Goal: Find specific page/section: Find specific page/section

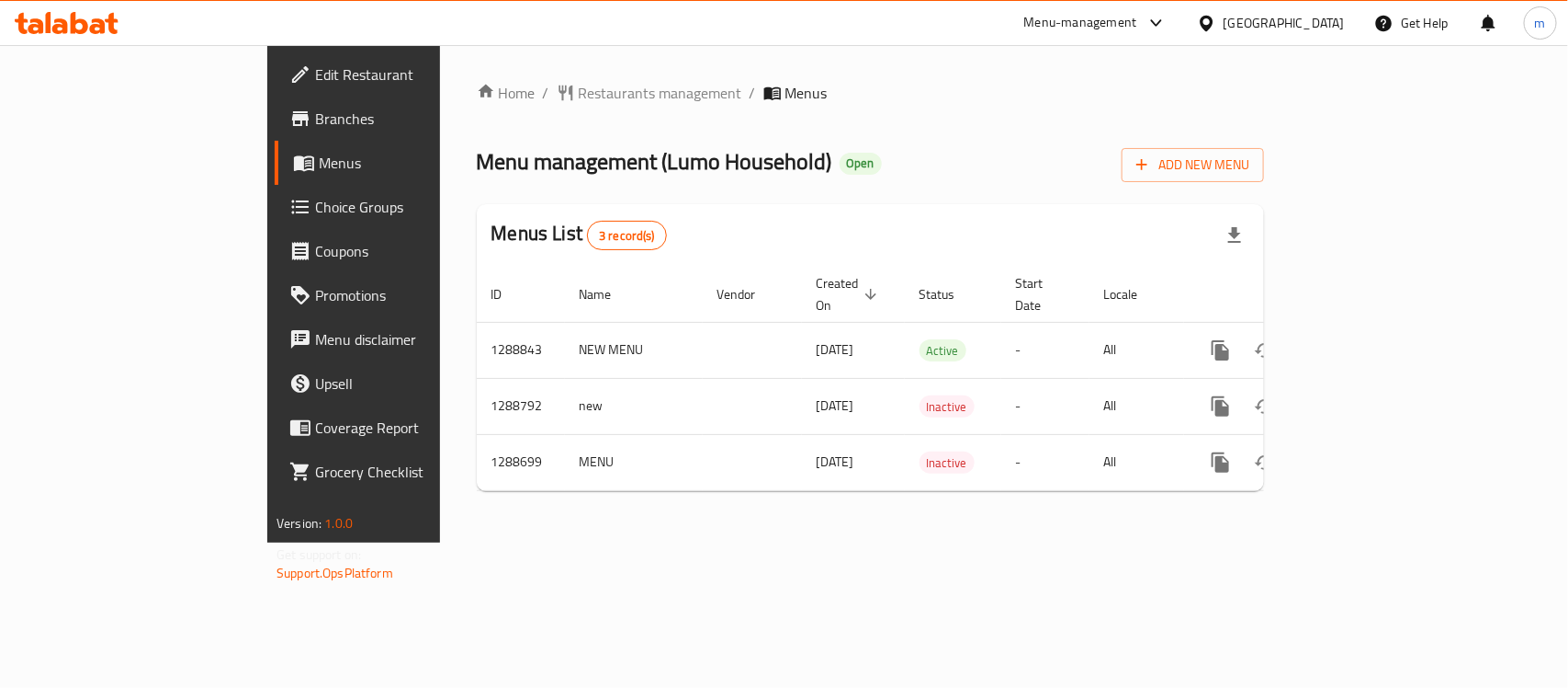
click at [579, 99] on span "Restaurants management" at bounding box center [661, 93] width 164 height 22
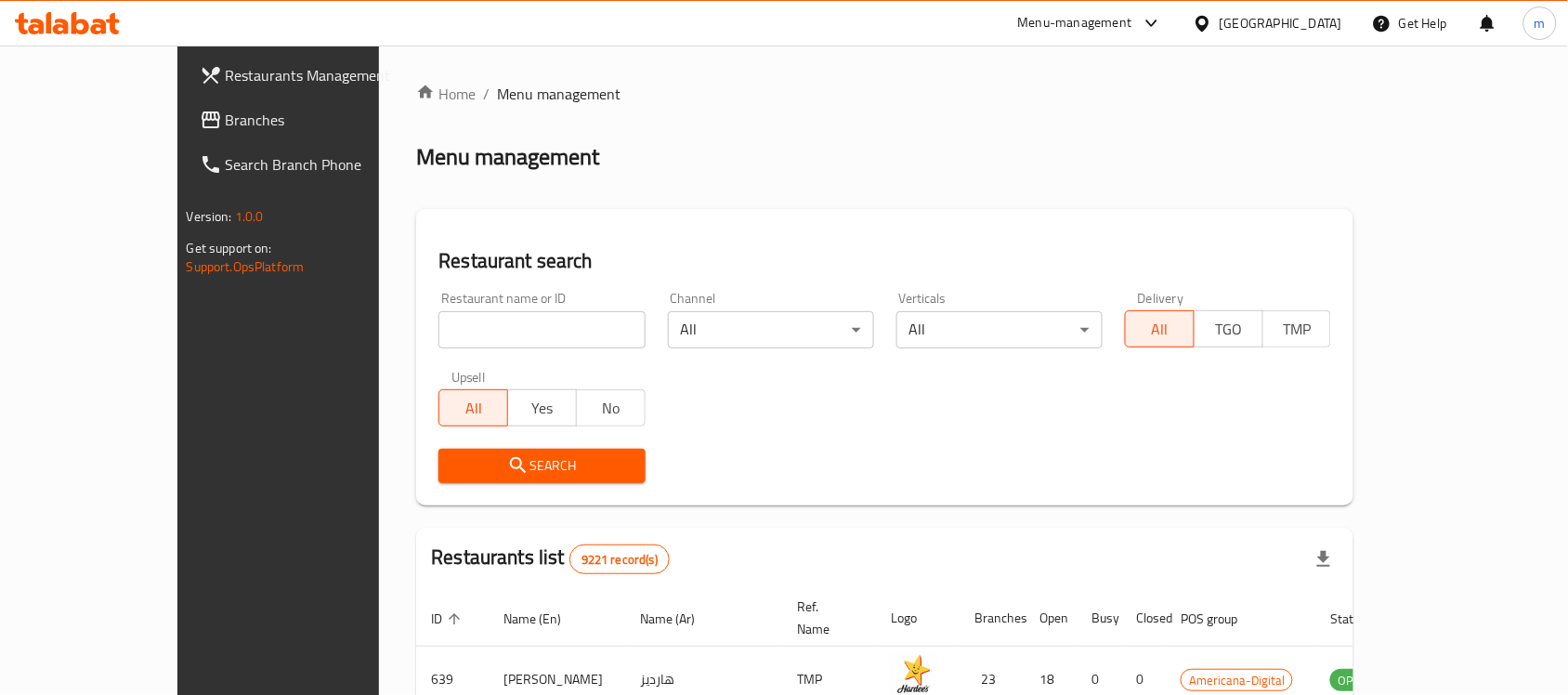
click at [438, 326] on input "search" at bounding box center [541, 329] width 206 height 37
paste input "697069"
type input "697069"
click button "Search" at bounding box center [541, 465] width 206 height 34
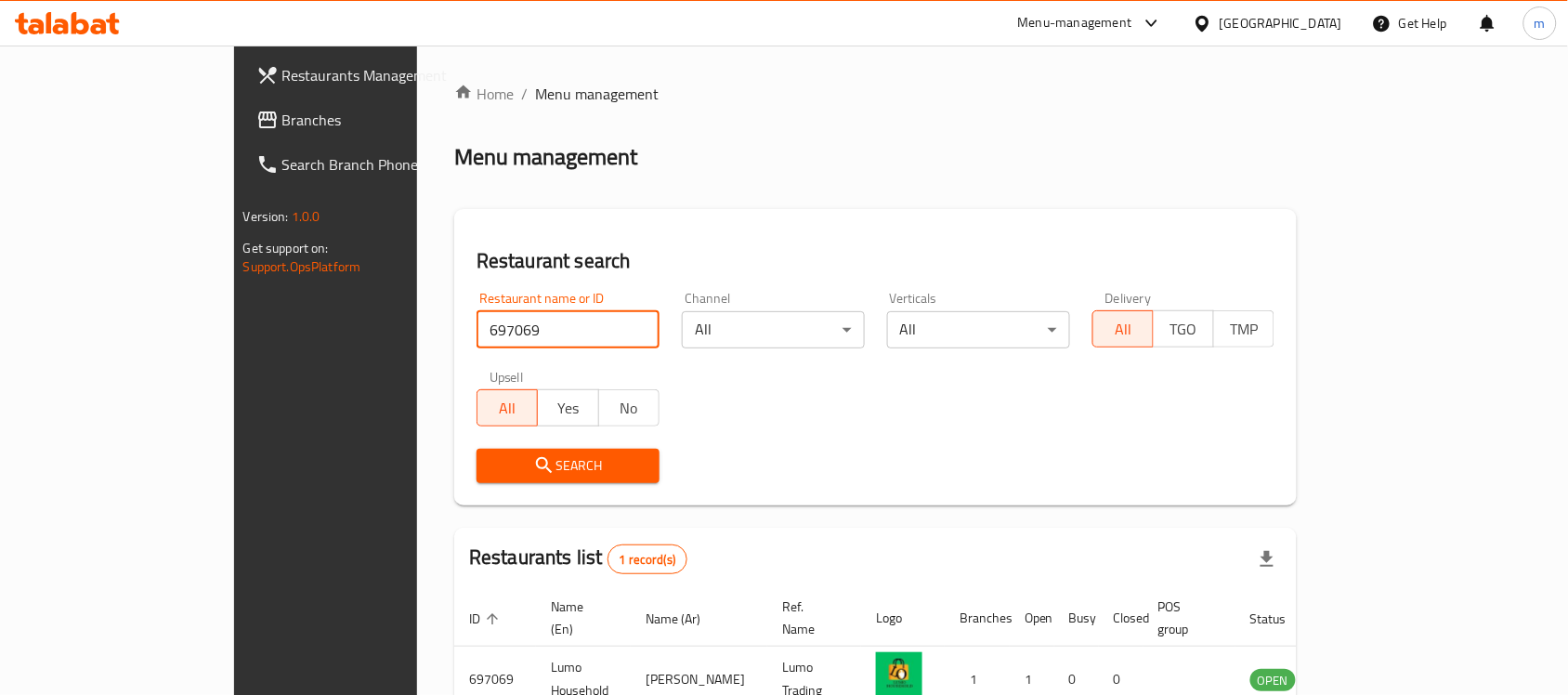
click at [256, 121] on icon at bounding box center [267, 120] width 23 height 23
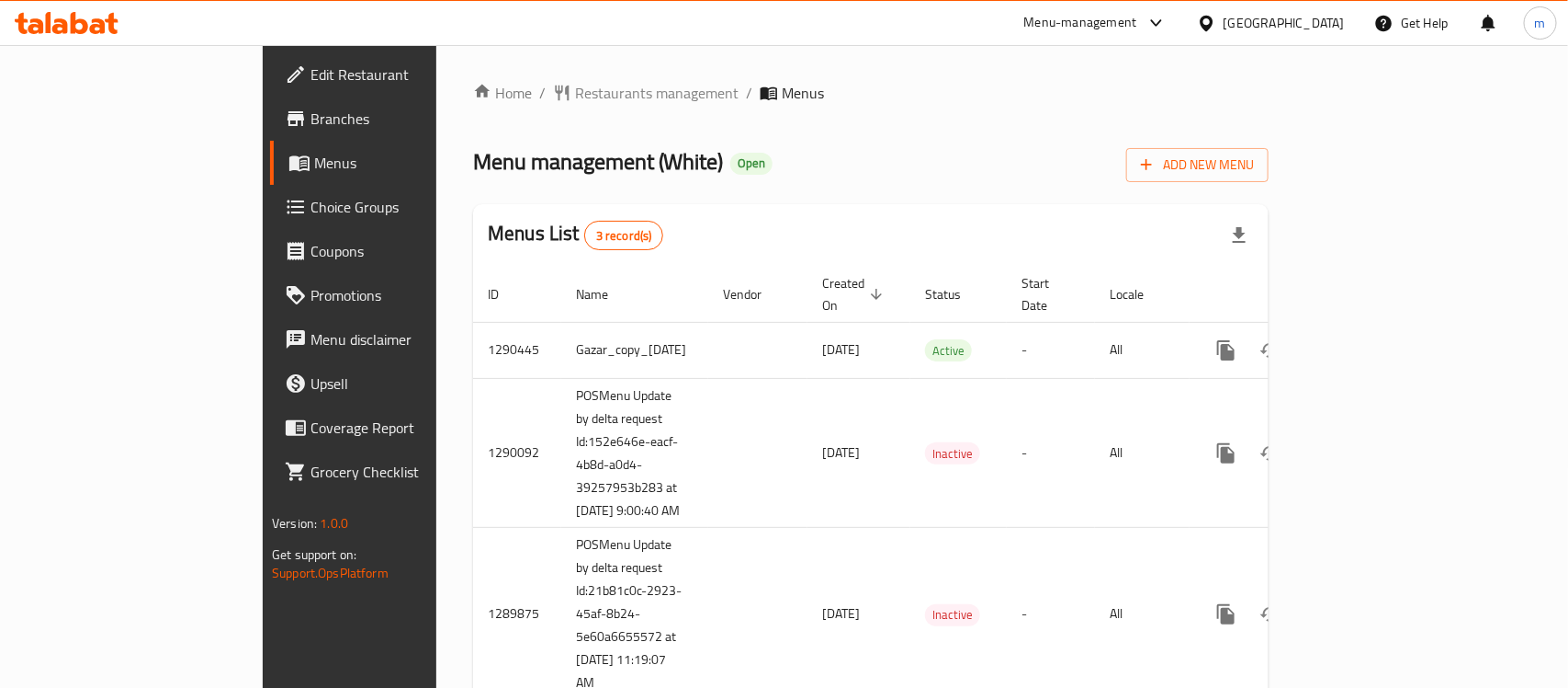
click at [710, 58] on div "Home / Restaurants management / Menus Menu management ( White ) Open Add New Me…" at bounding box center [870, 398] width 869 height 707
click at [575, 94] on span "Restaurants management" at bounding box center [657, 93] width 164 height 22
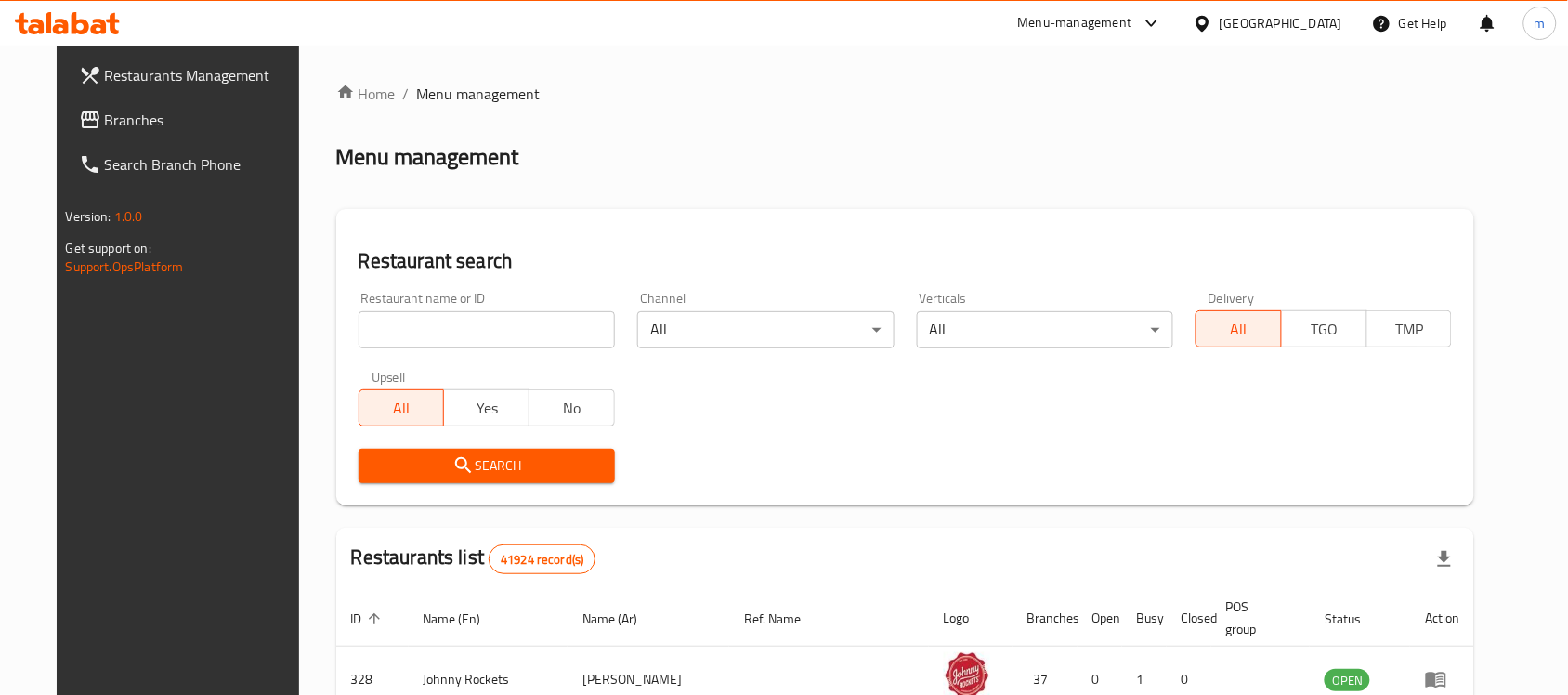
click at [381, 327] on input "search" at bounding box center [487, 329] width 256 height 37
paste input "628399"
type input "628399"
click button "Search" at bounding box center [487, 465] width 256 height 34
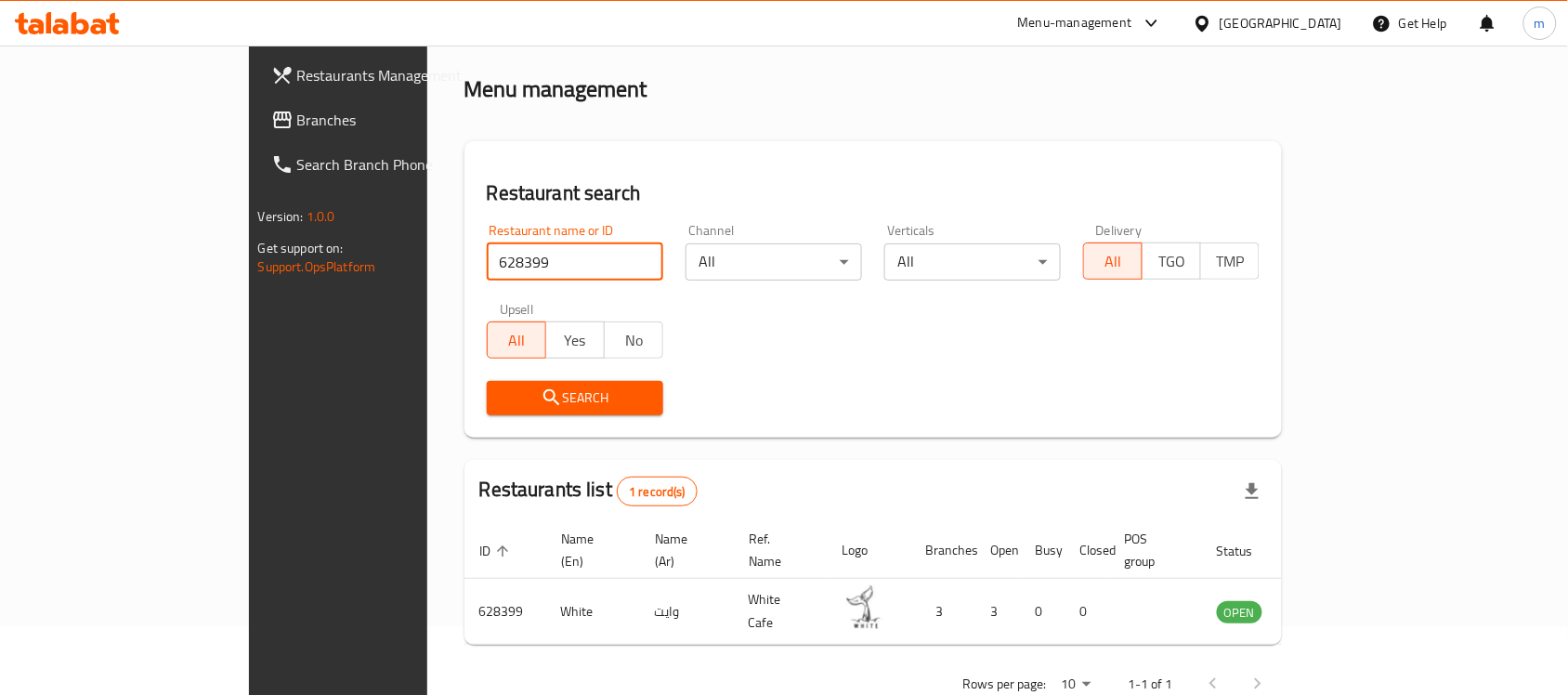
scroll to position [98, 0]
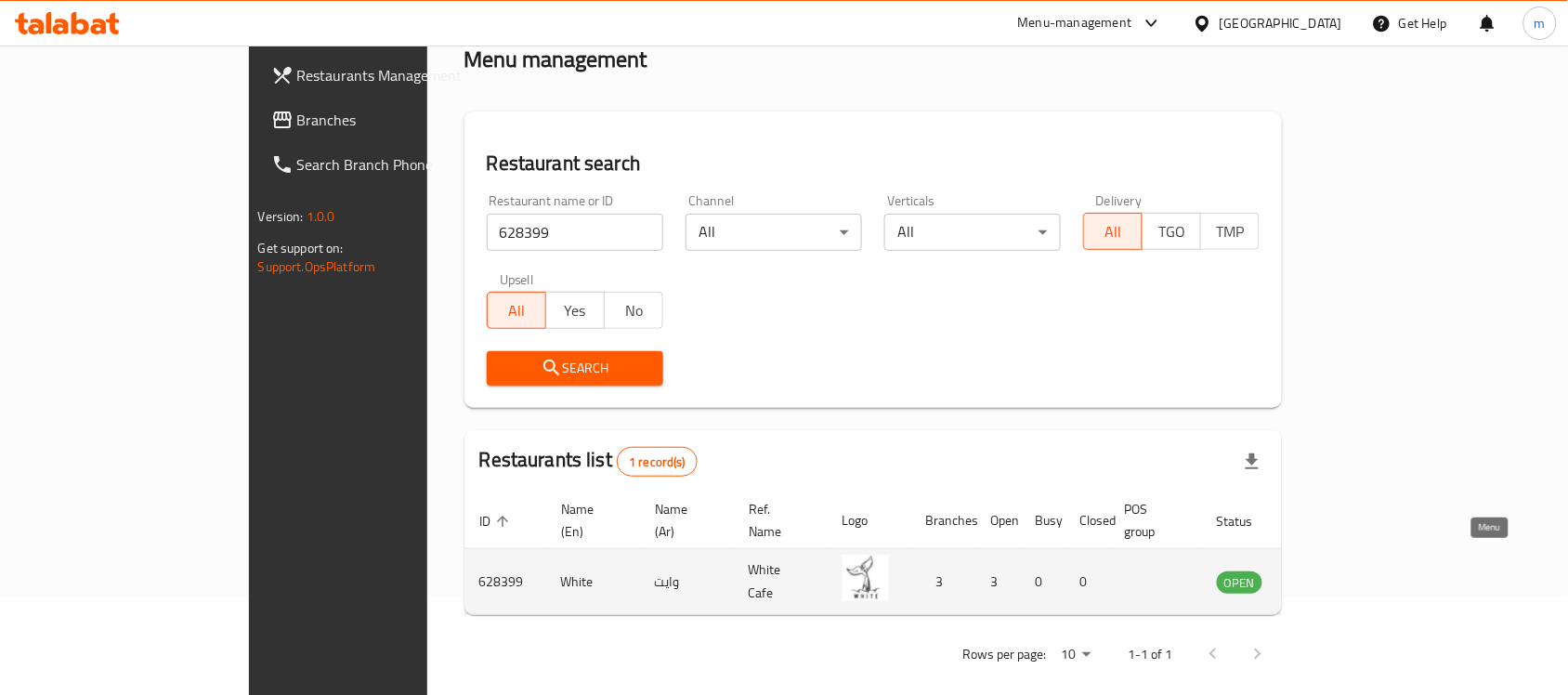
click at [1333, 578] on icon "enhanced table" at bounding box center [1329, 582] width 7 height 8
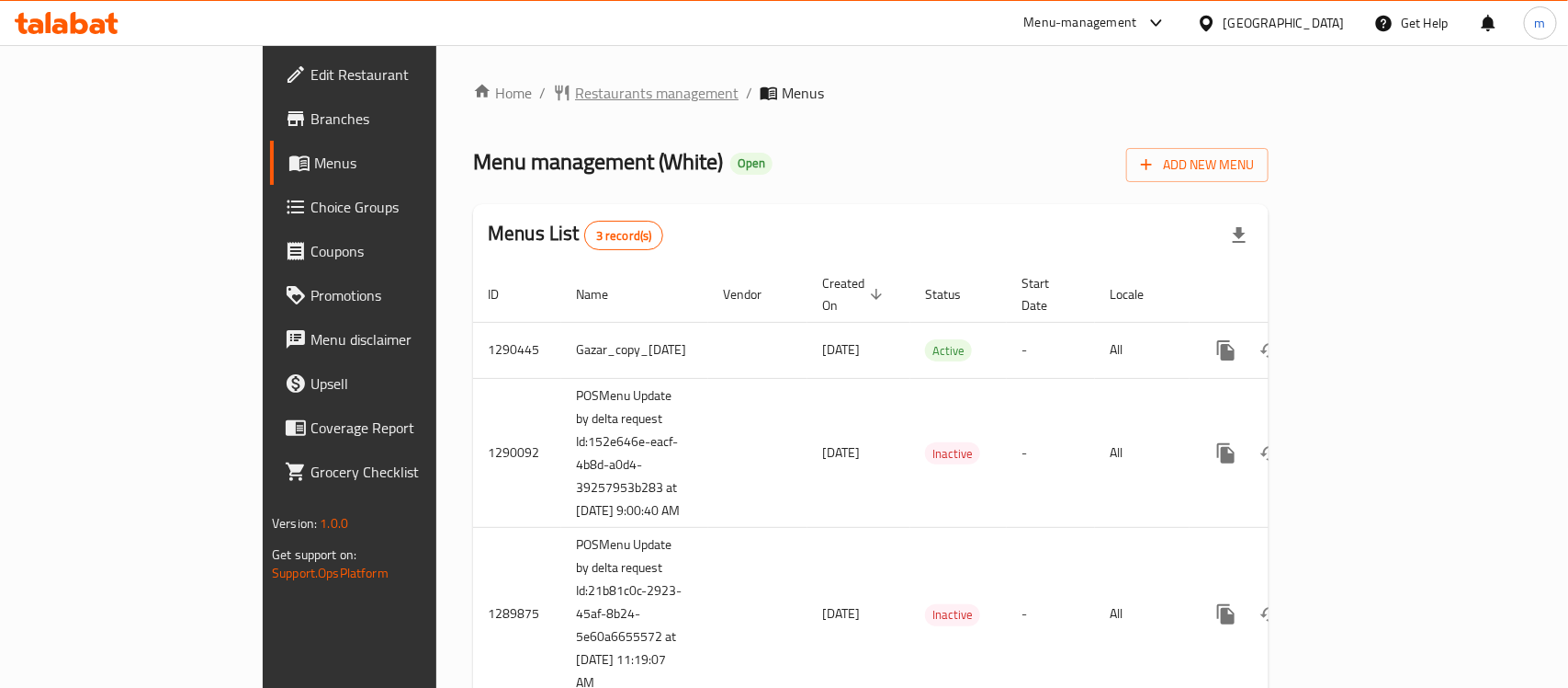
click at [575, 102] on span "Restaurants management" at bounding box center [657, 93] width 164 height 22
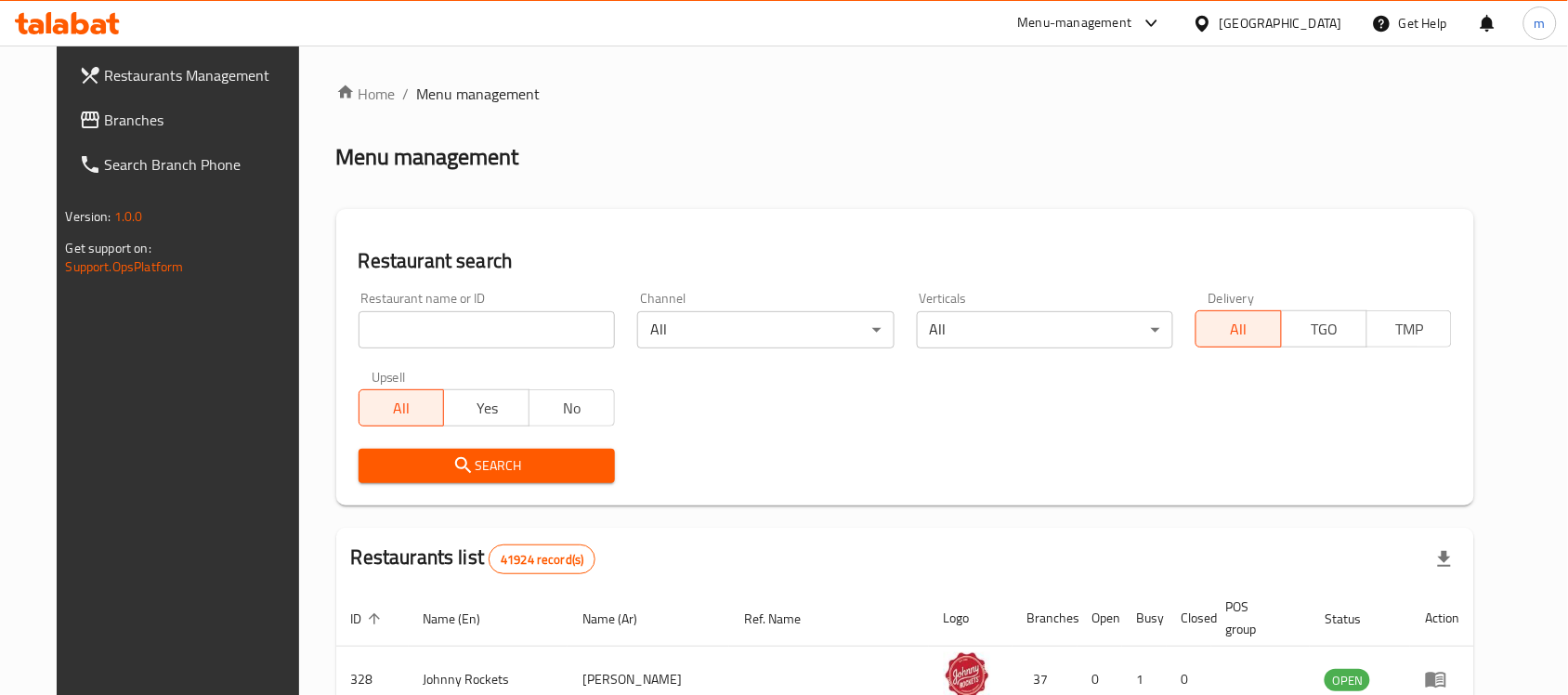
click at [75, 137] on link "Branches" at bounding box center [191, 120] width 254 height 44
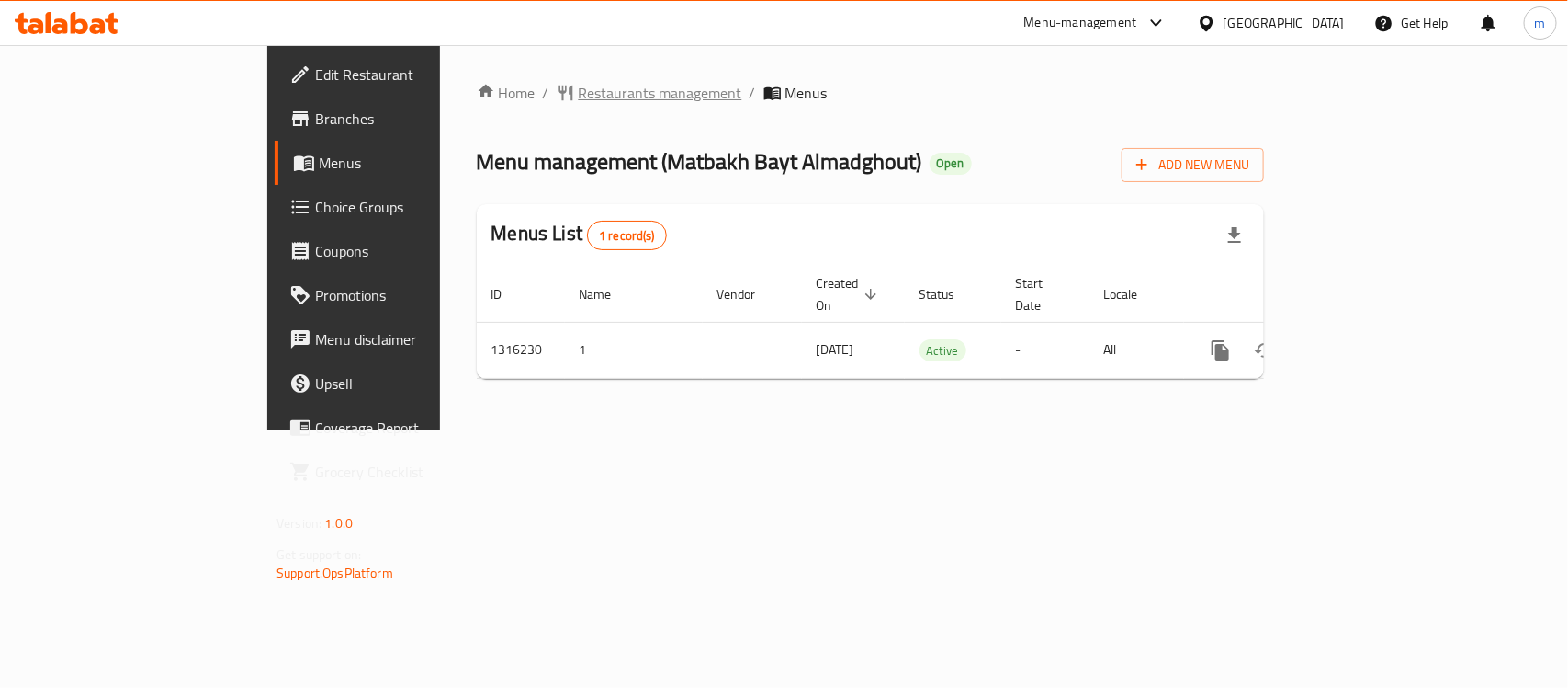
click at [579, 93] on span "Restaurants management" at bounding box center [661, 93] width 164 height 22
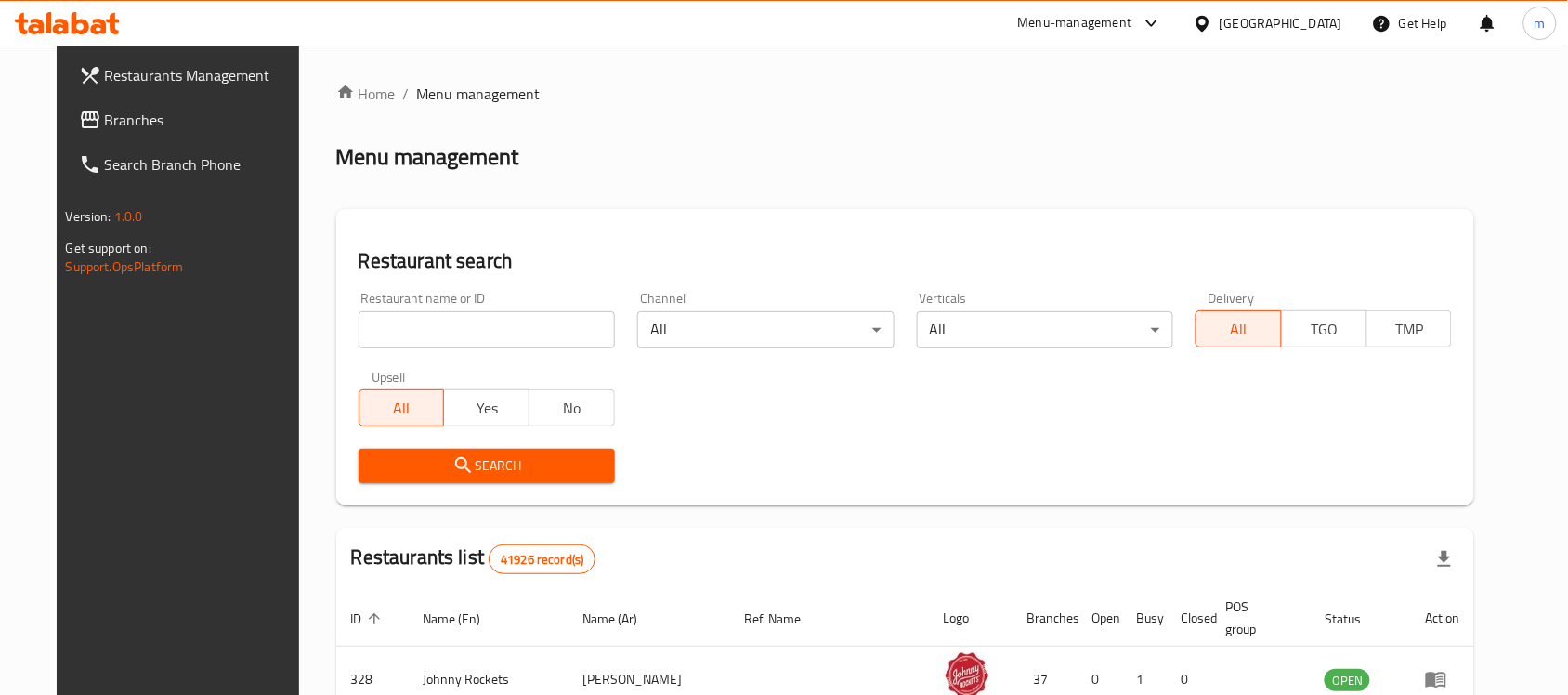
click at [359, 251] on h2 "Restaurant search" at bounding box center [906, 261] width 1094 height 28
click at [376, 328] on input "search" at bounding box center [487, 329] width 256 height 37
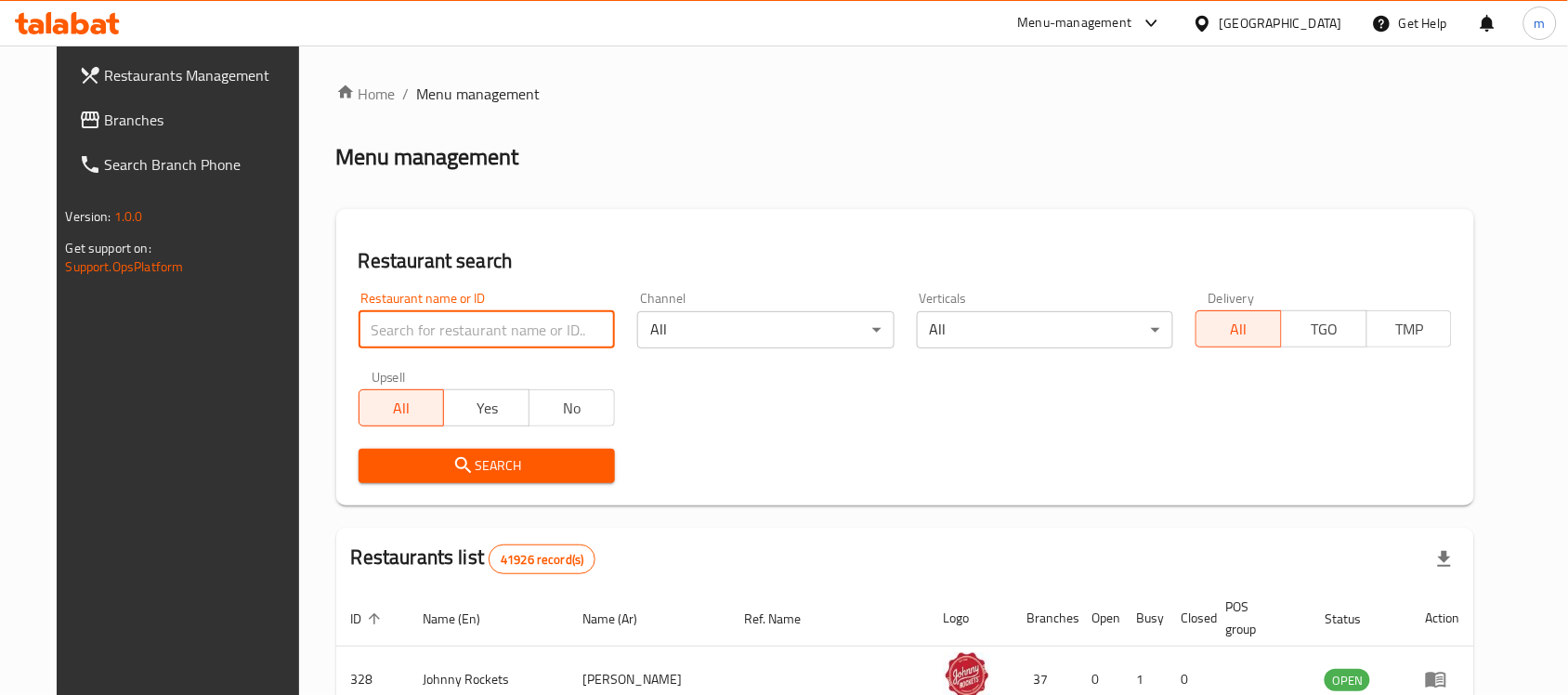
paste input "707223"
type input "707223"
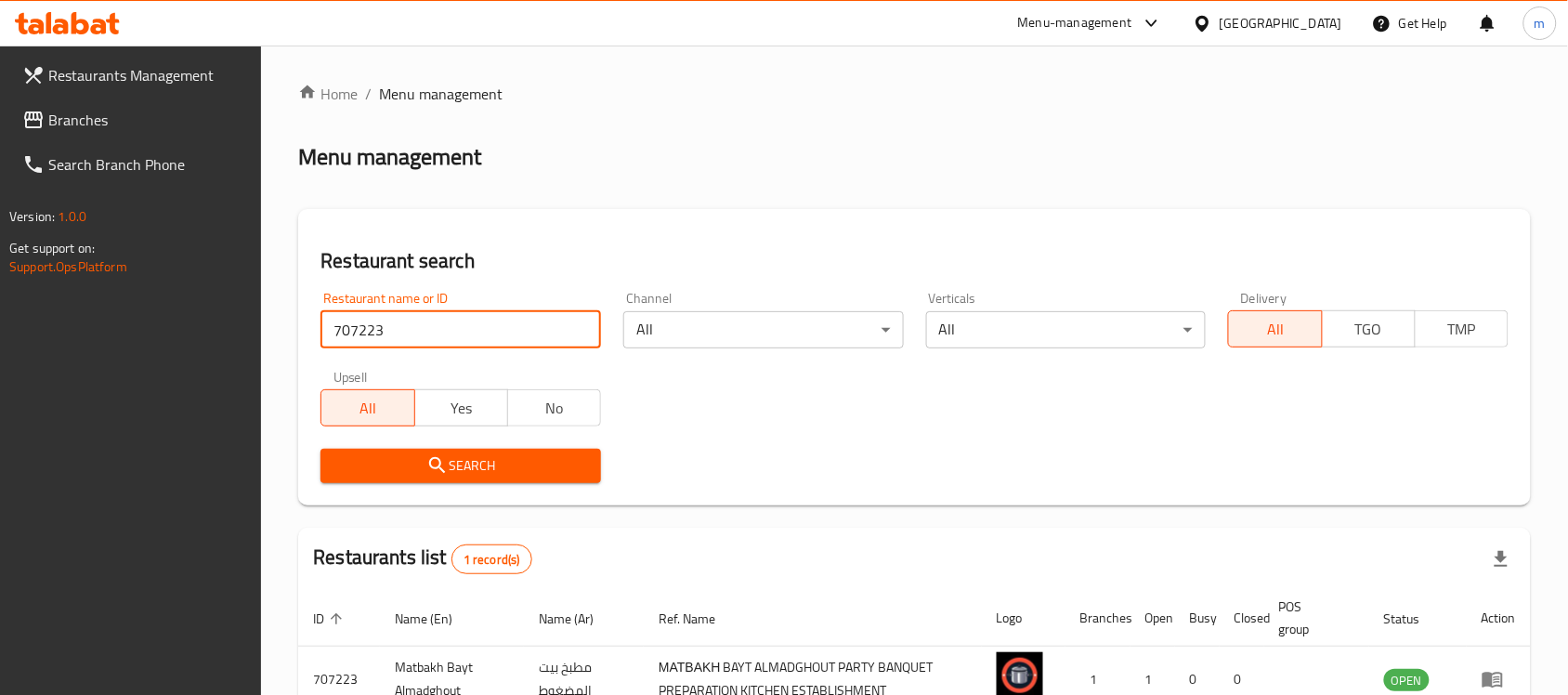
click at [65, 104] on link "Branches" at bounding box center [135, 120] width 254 height 44
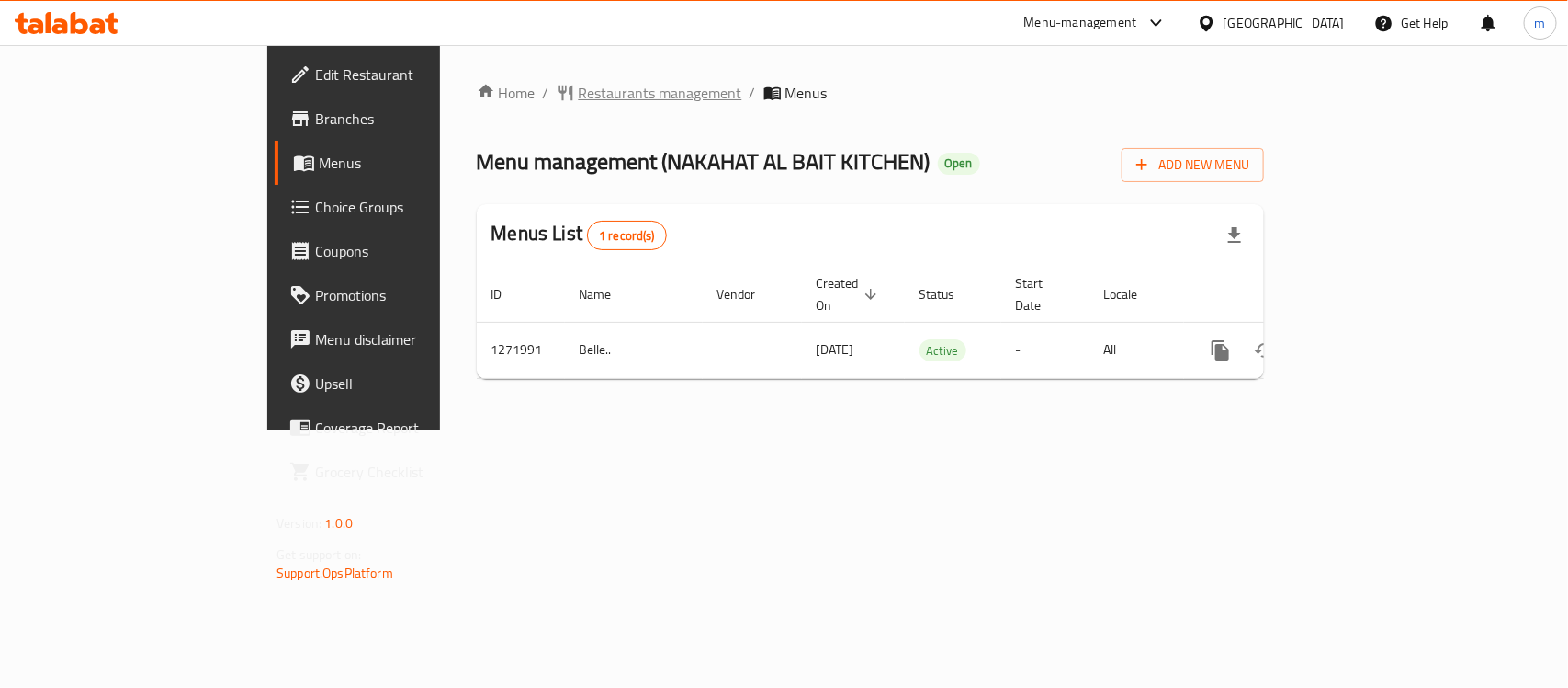
click at [579, 88] on span "Restaurants management" at bounding box center [661, 93] width 164 height 22
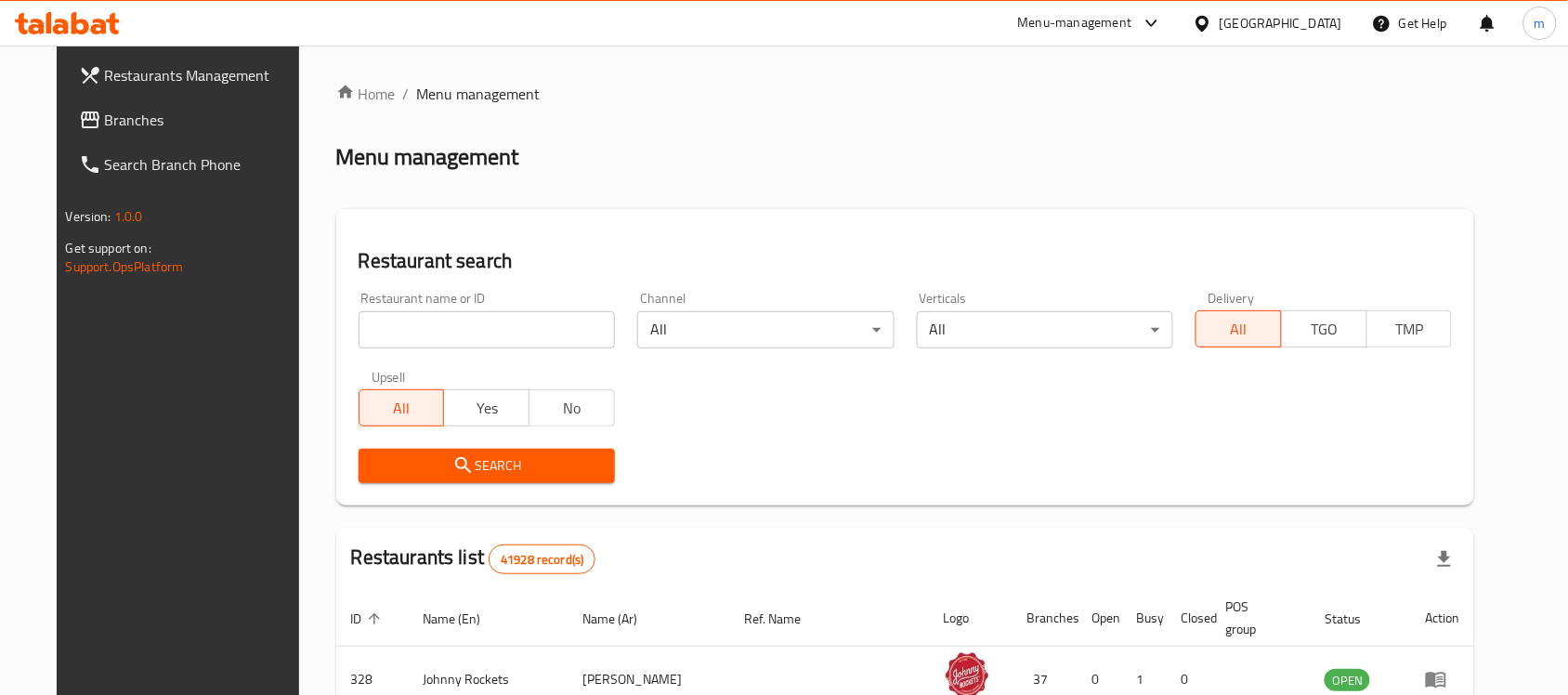
click at [386, 326] on input "search" at bounding box center [487, 329] width 256 height 37
paste input "690066"
type input "690066"
click button "Search" at bounding box center [487, 465] width 256 height 34
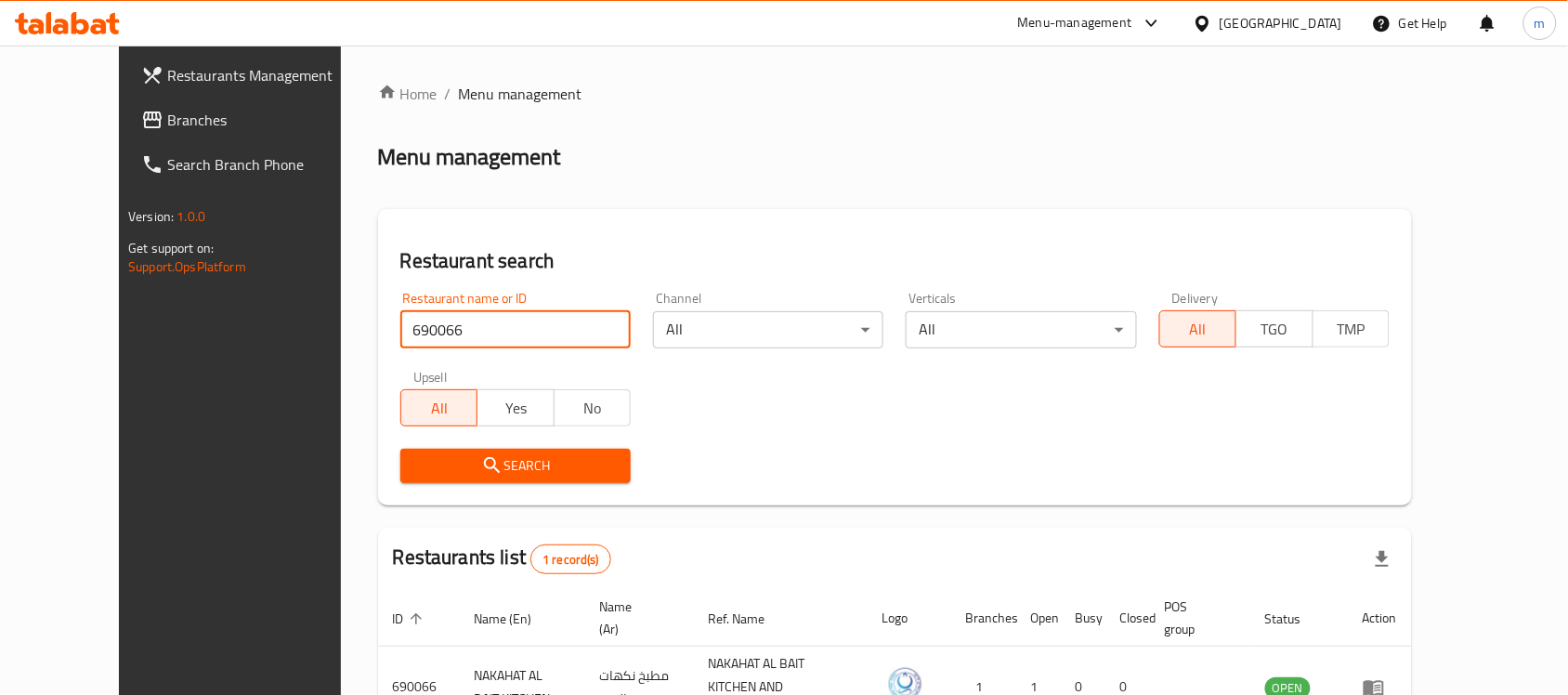
click at [167, 108] on span "Branches" at bounding box center [266, 120] width 199 height 23
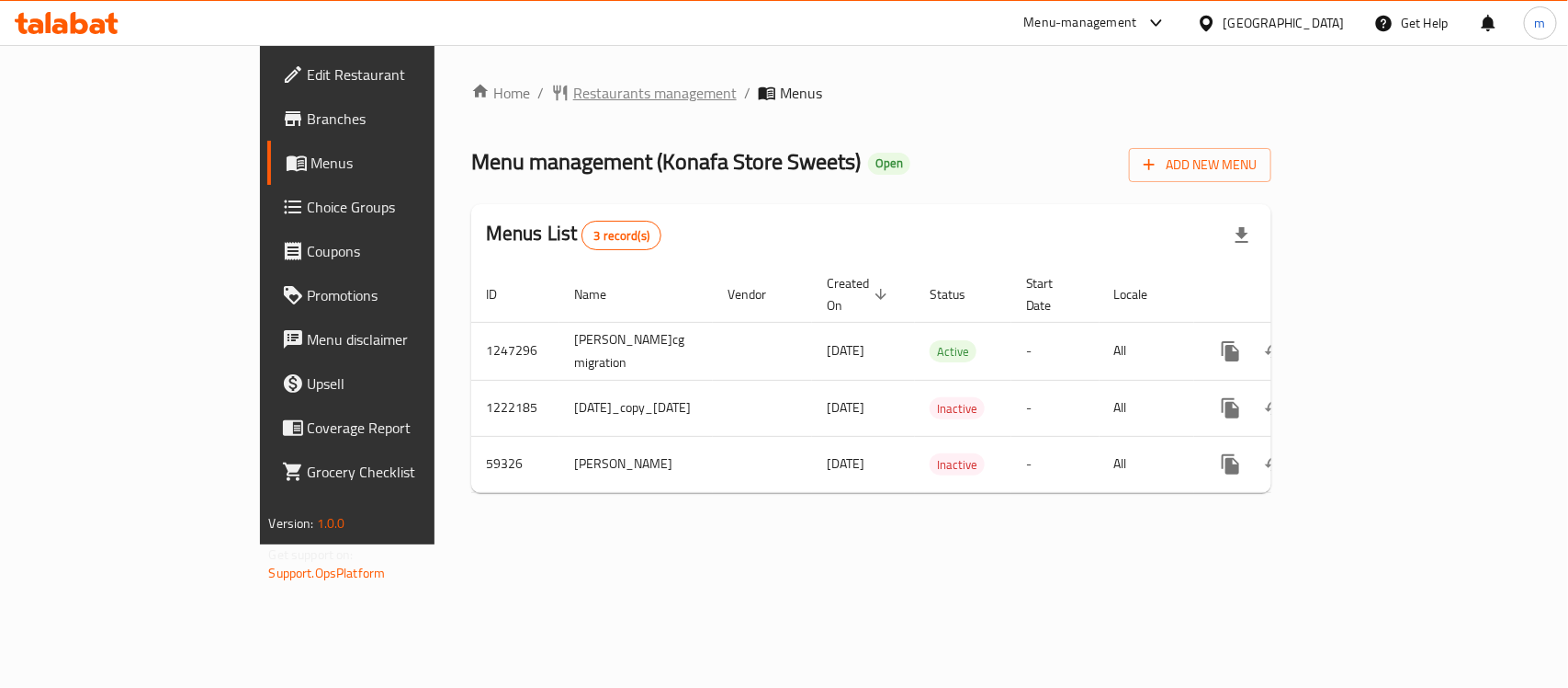
click at [573, 84] on span "Restaurants management" at bounding box center [655, 93] width 164 height 22
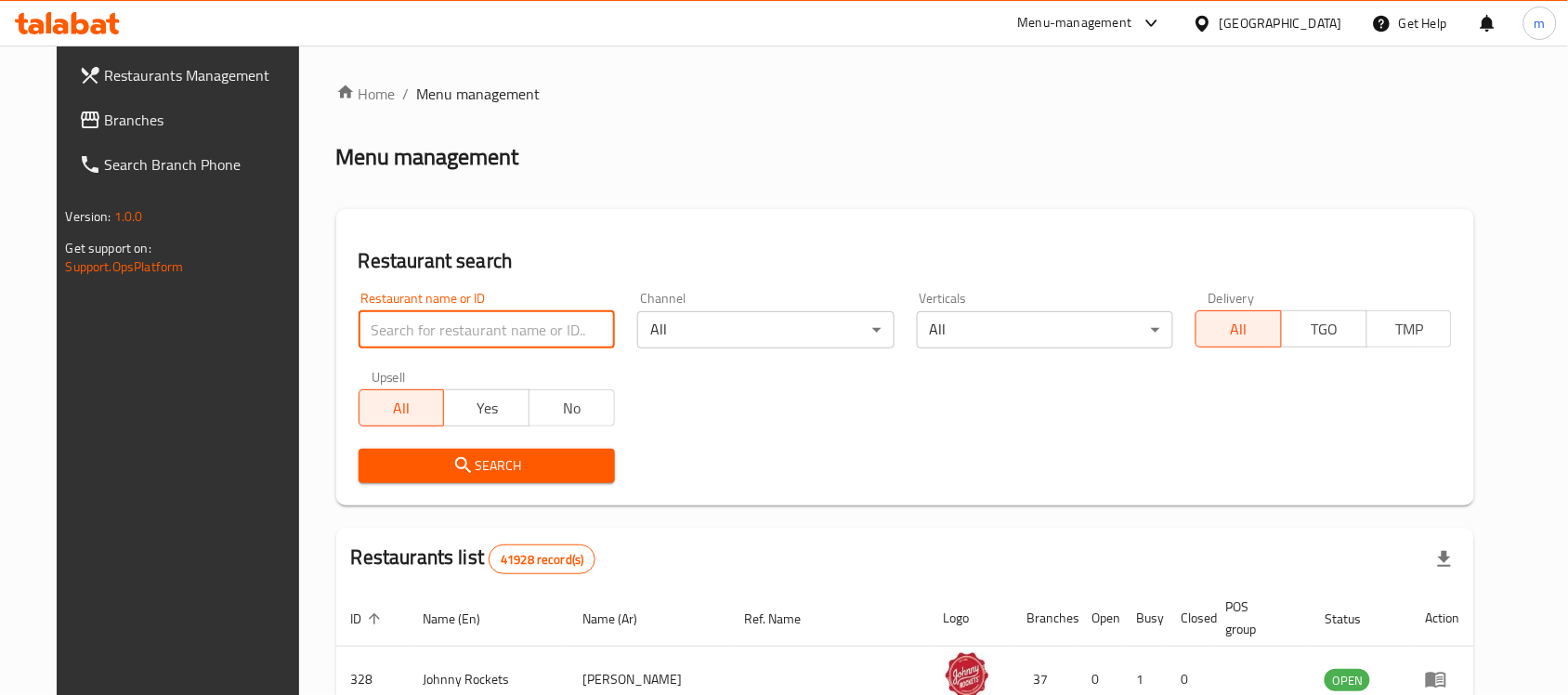
click at [381, 328] on input "search" at bounding box center [487, 329] width 256 height 37
paste input "28759"
type input "28759"
click button "Search" at bounding box center [487, 465] width 256 height 34
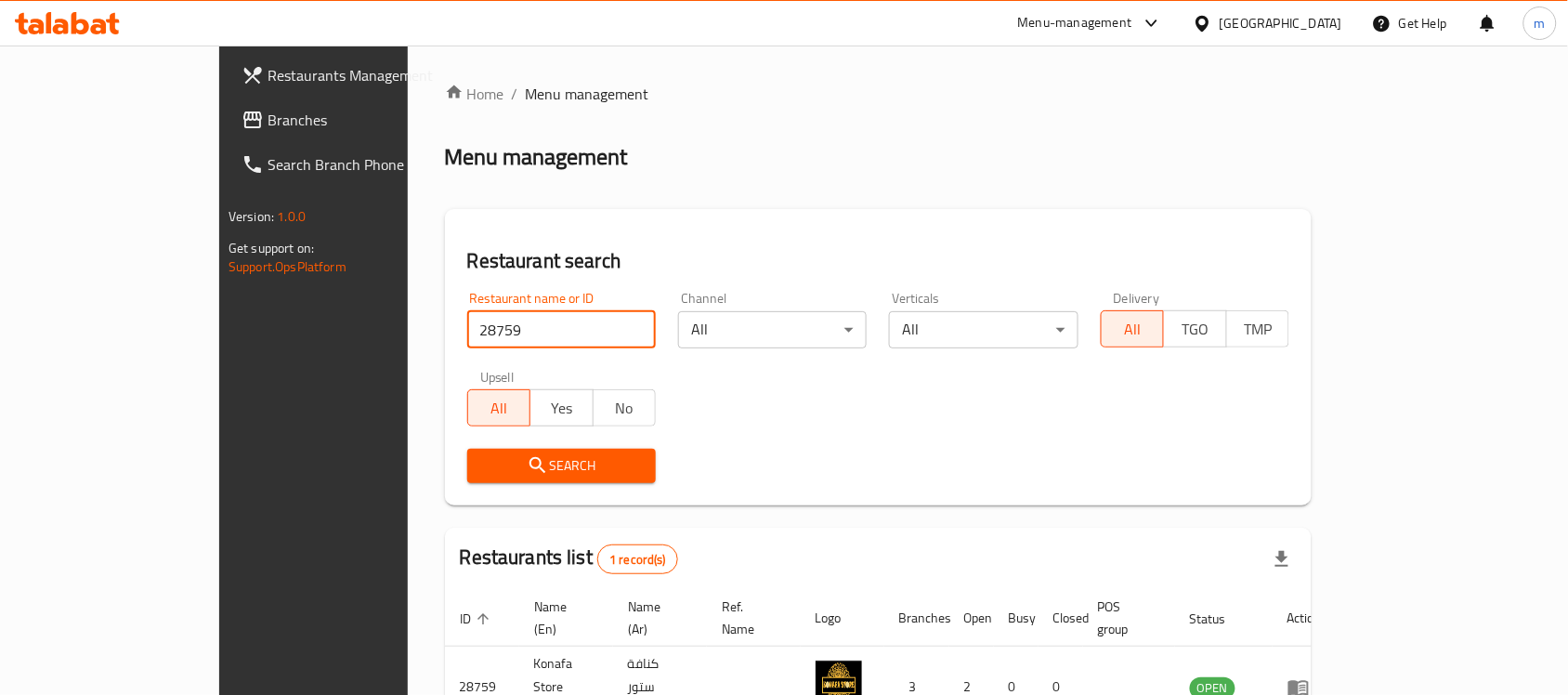
click at [267, 108] on span "Branches" at bounding box center [366, 120] width 199 height 23
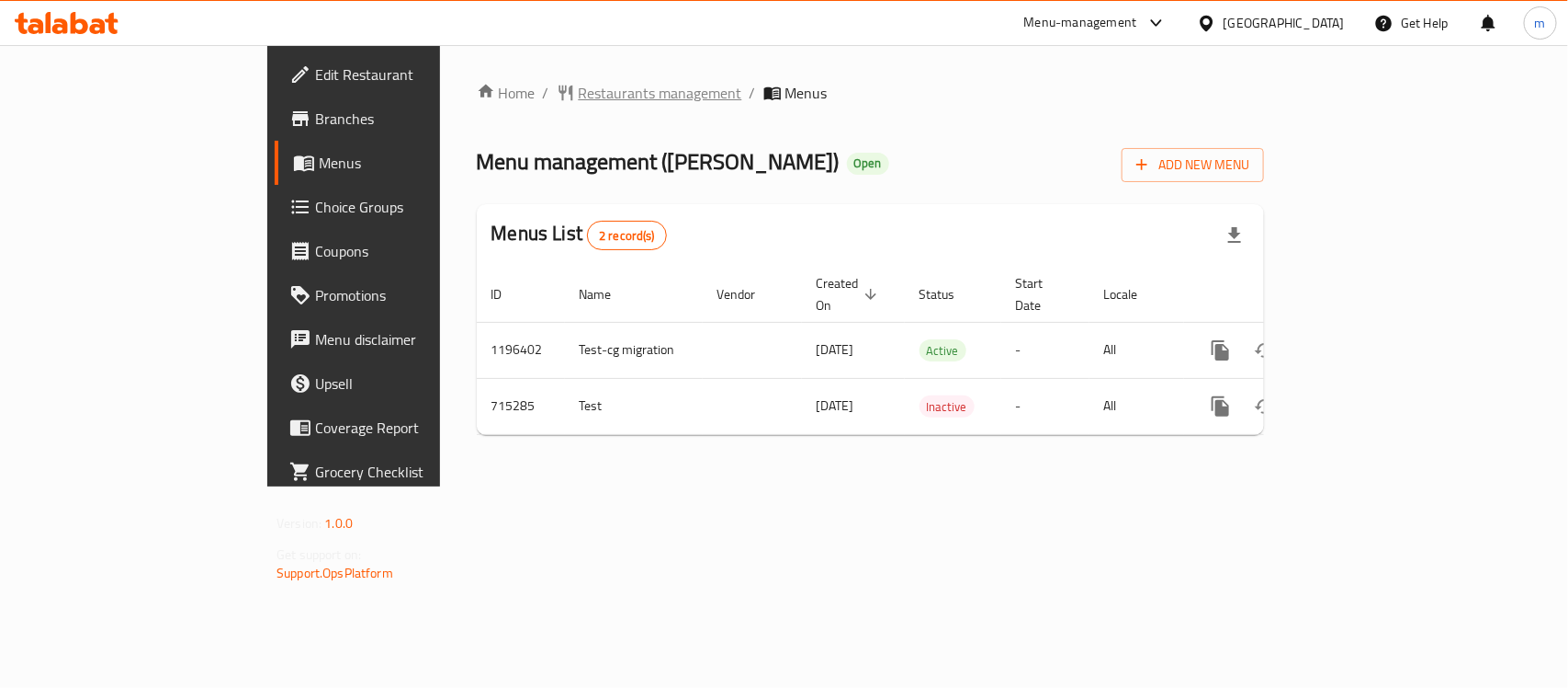
click at [557, 88] on icon "breadcrumb" at bounding box center [566, 93] width 19 height 19
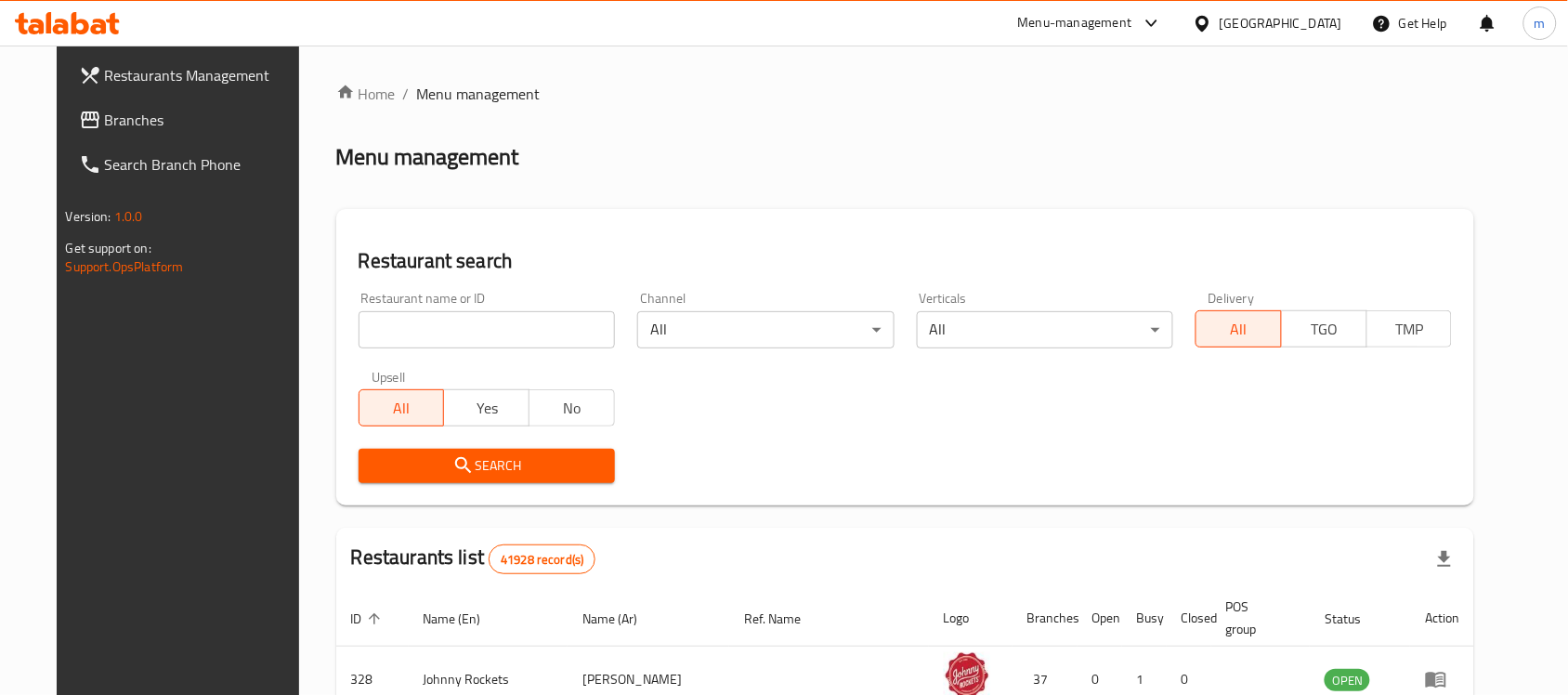
click at [381, 327] on input "search" at bounding box center [487, 329] width 256 height 37
paste input "645448"
type input "645448"
click button "Search" at bounding box center [487, 465] width 256 height 34
